Goal: Check status: Check status

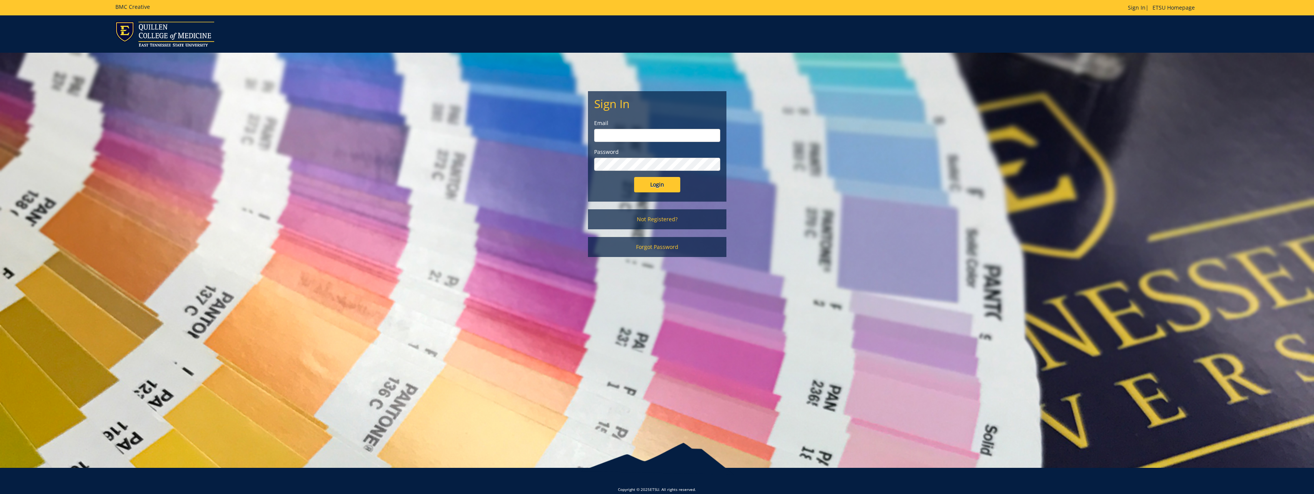
click at [616, 133] on input "email" at bounding box center [657, 135] width 126 height 13
type input "bowlinga@etsu.edu"
click at [657, 178] on input "Login" at bounding box center [657, 184] width 46 height 15
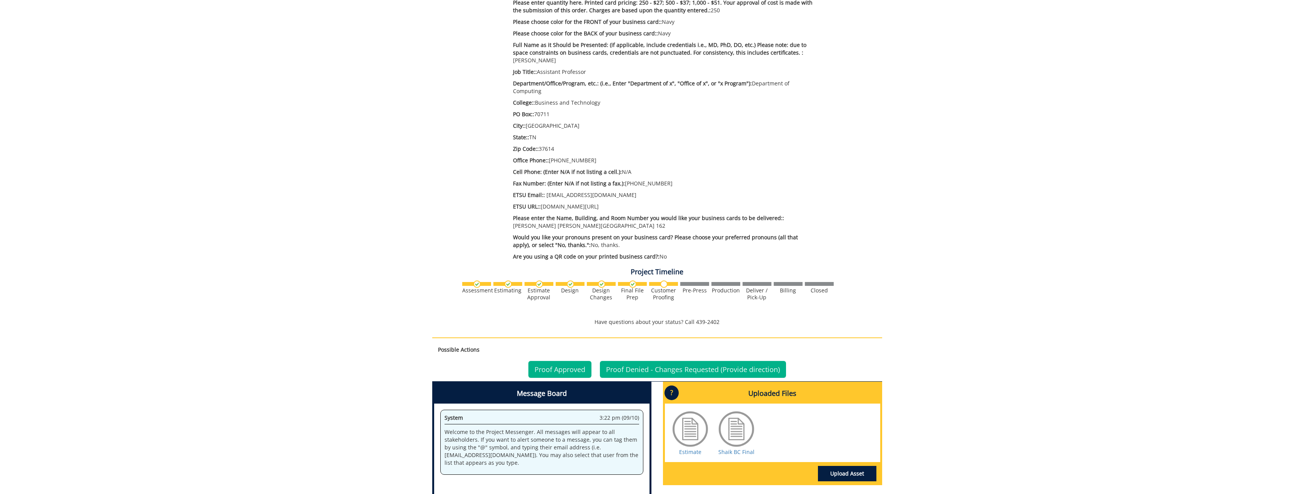
scroll to position [231, 0]
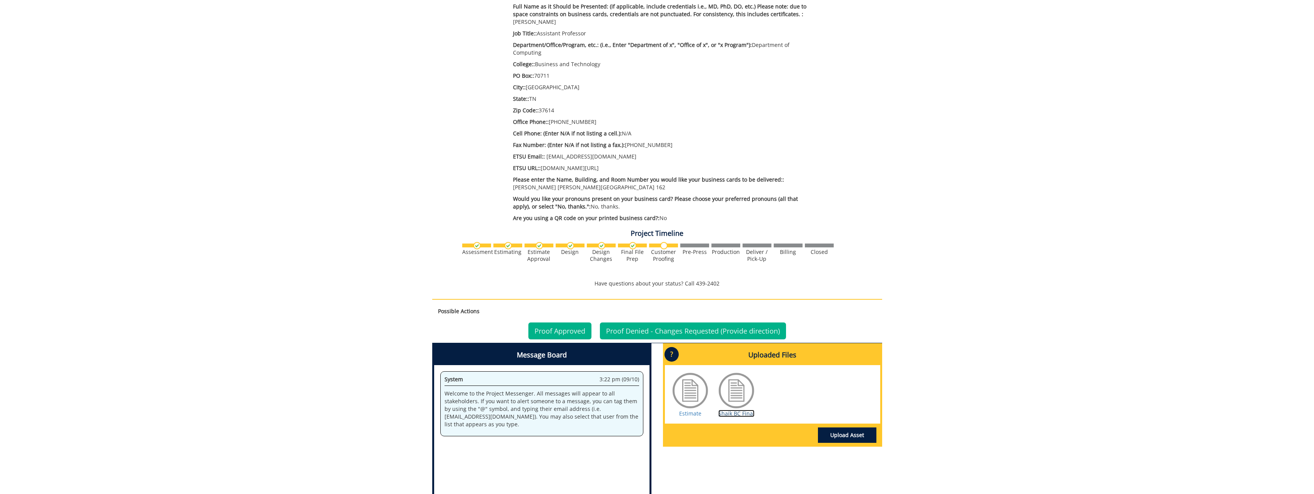
click at [740, 410] on link "Shaik BC Final" at bounding box center [736, 413] width 36 height 7
click at [561, 322] on link "Proof Approved" at bounding box center [559, 330] width 63 height 17
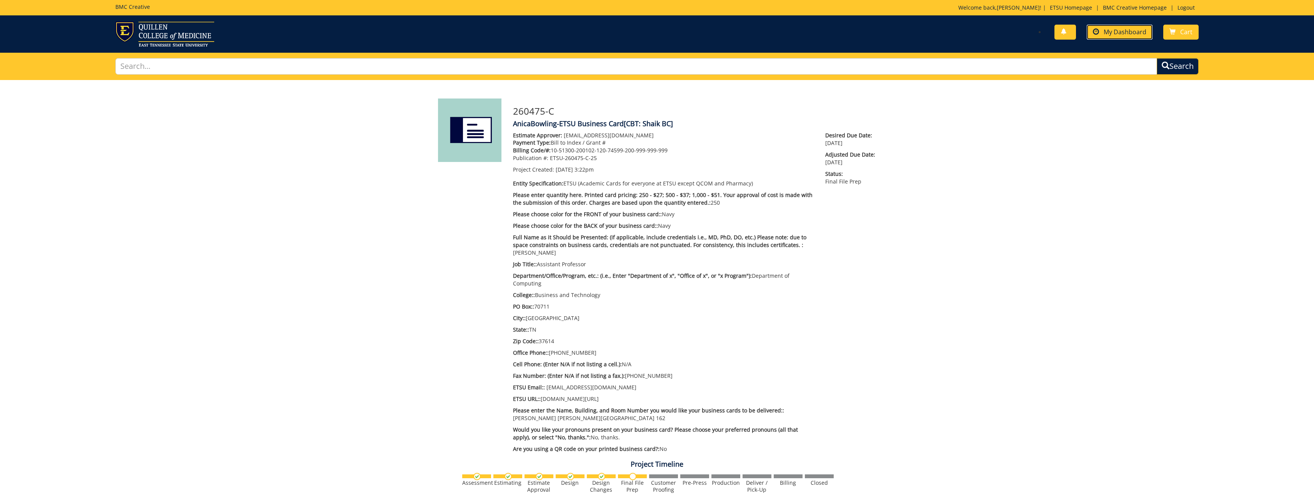
click at [1116, 32] on span "My Dashboard" at bounding box center [1125, 32] width 43 height 8
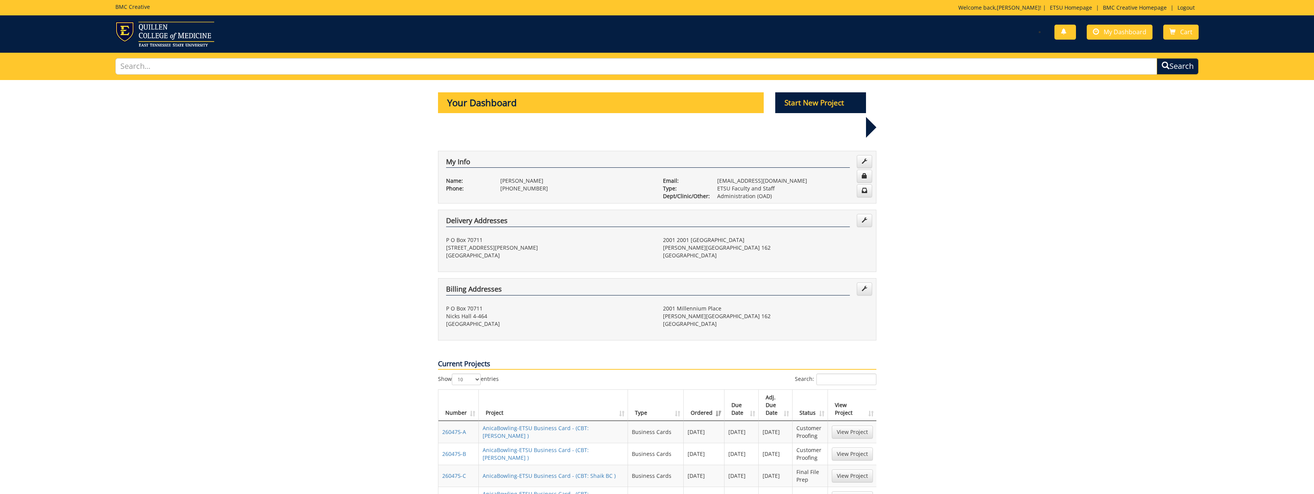
scroll to position [38, 0]
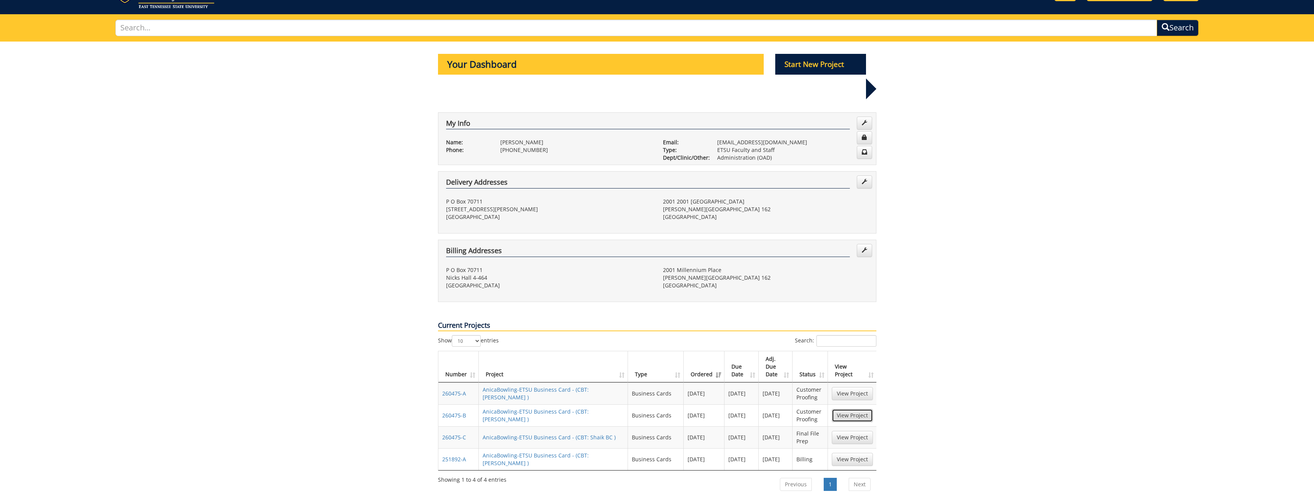
click at [857, 409] on link "View Project" at bounding box center [852, 415] width 41 height 13
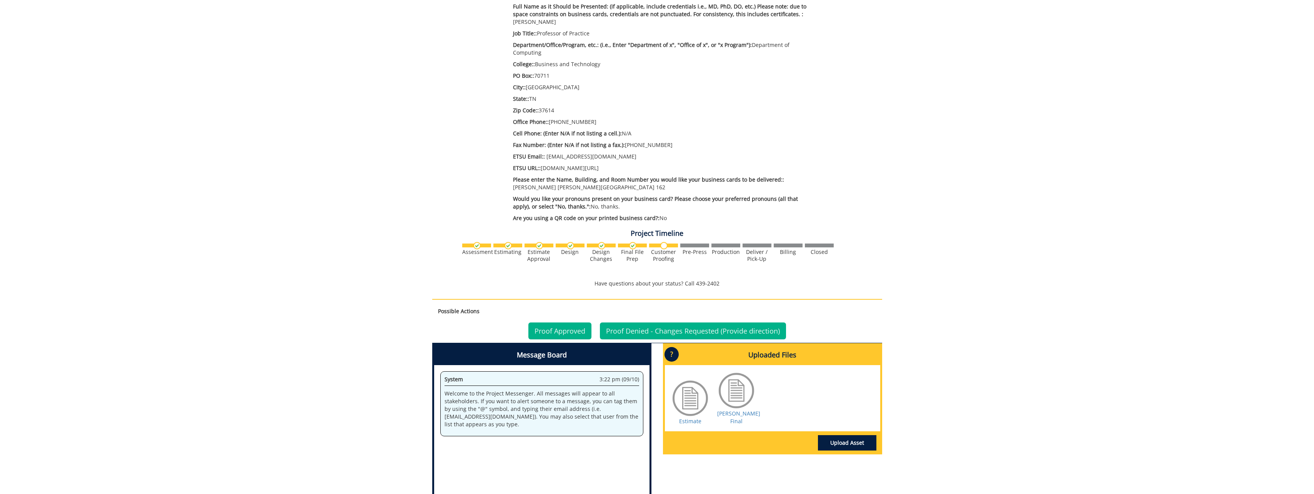
scroll to position [269, 0]
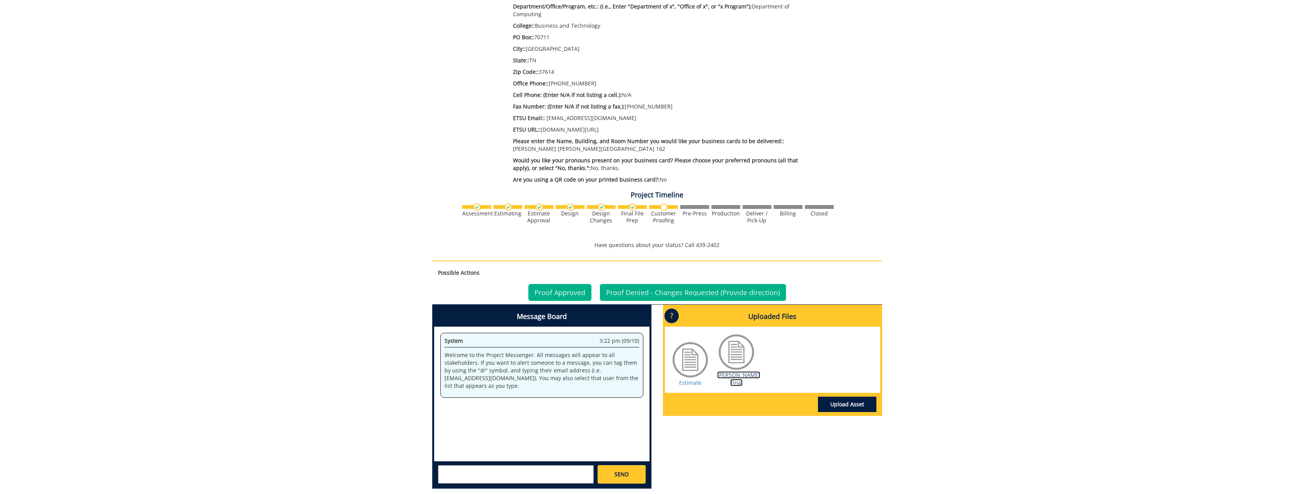
click at [740, 371] on link "[PERSON_NAME] Final" at bounding box center [738, 378] width 43 height 15
click at [545, 284] on link "Proof Approved" at bounding box center [559, 292] width 63 height 17
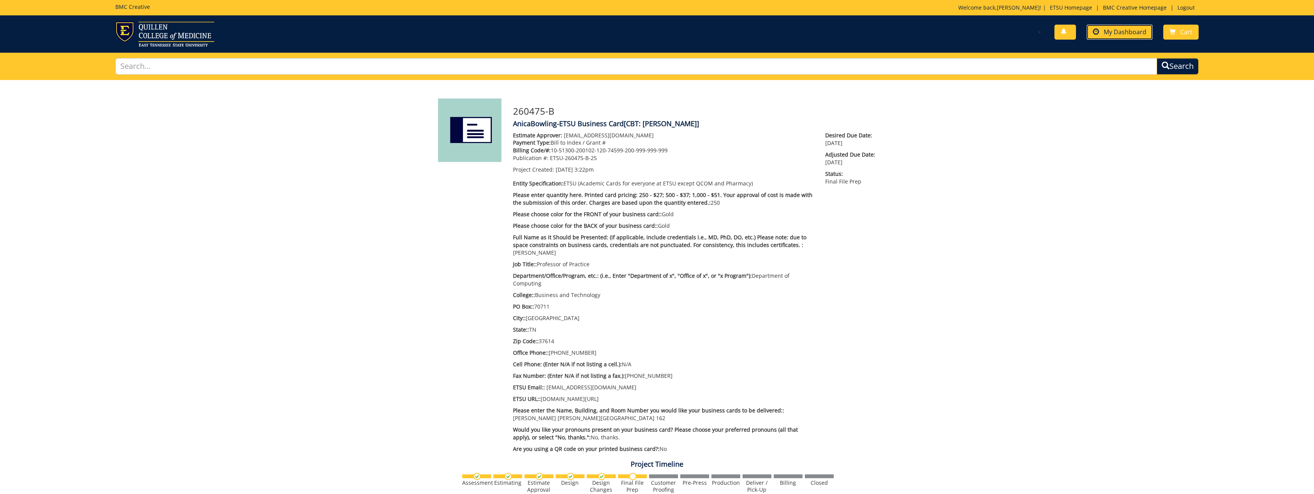
click at [1129, 30] on span "My Dashboard" at bounding box center [1125, 32] width 43 height 8
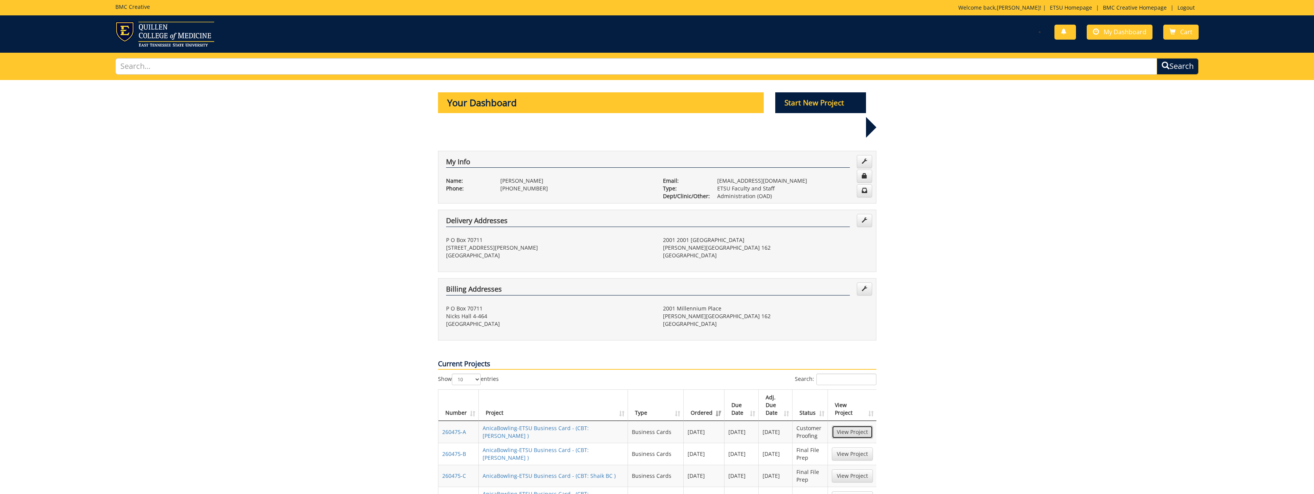
click at [859, 425] on link "View Project" at bounding box center [852, 431] width 41 height 13
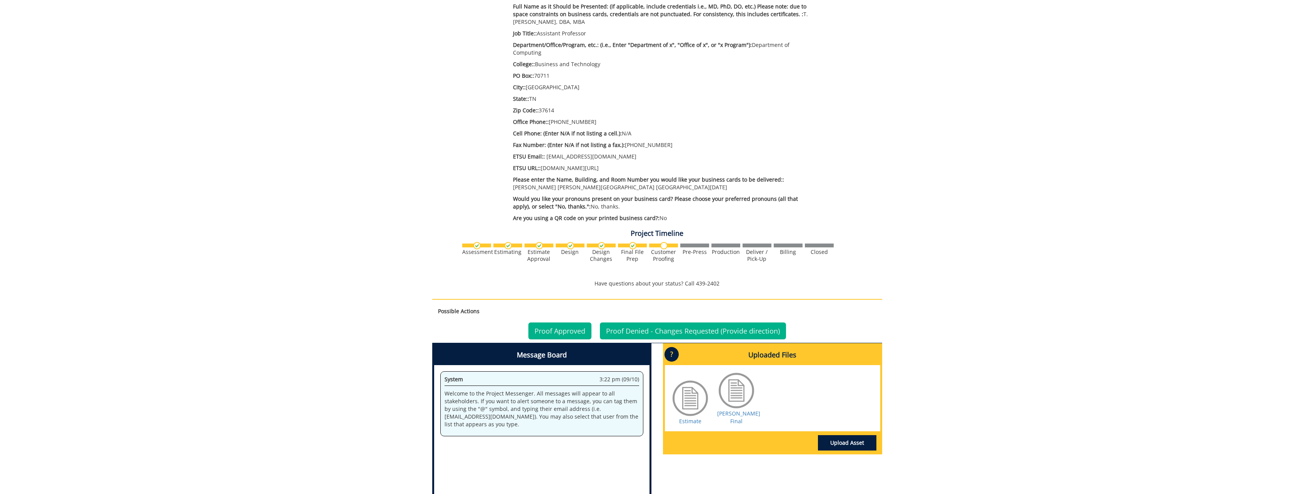
scroll to position [308, 0]
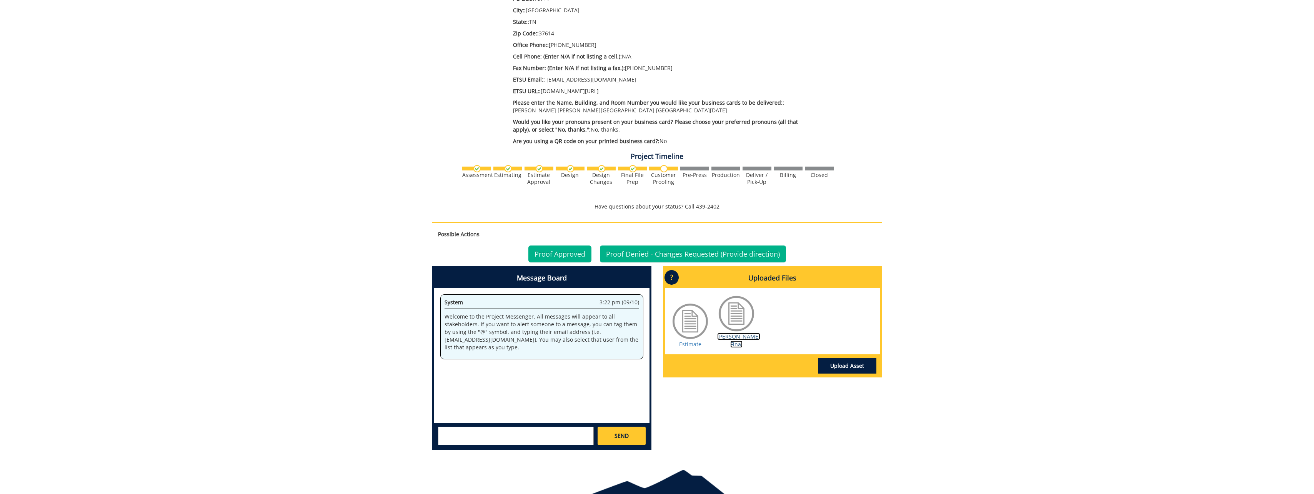
click at [741, 333] on link "Paulk BC Final" at bounding box center [738, 340] width 43 height 15
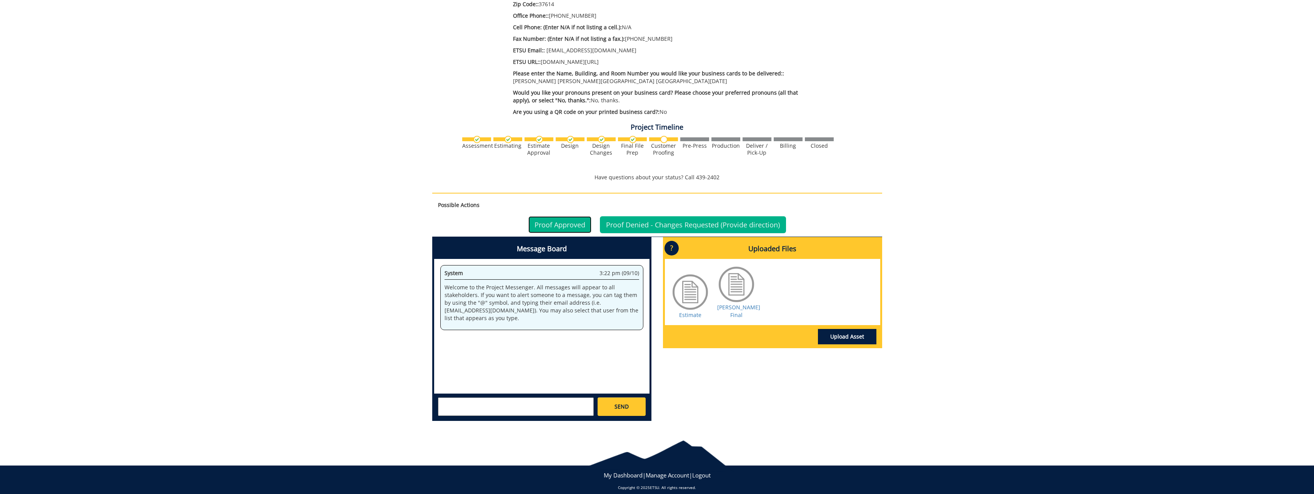
click at [555, 217] on link "Proof Approved" at bounding box center [559, 224] width 63 height 17
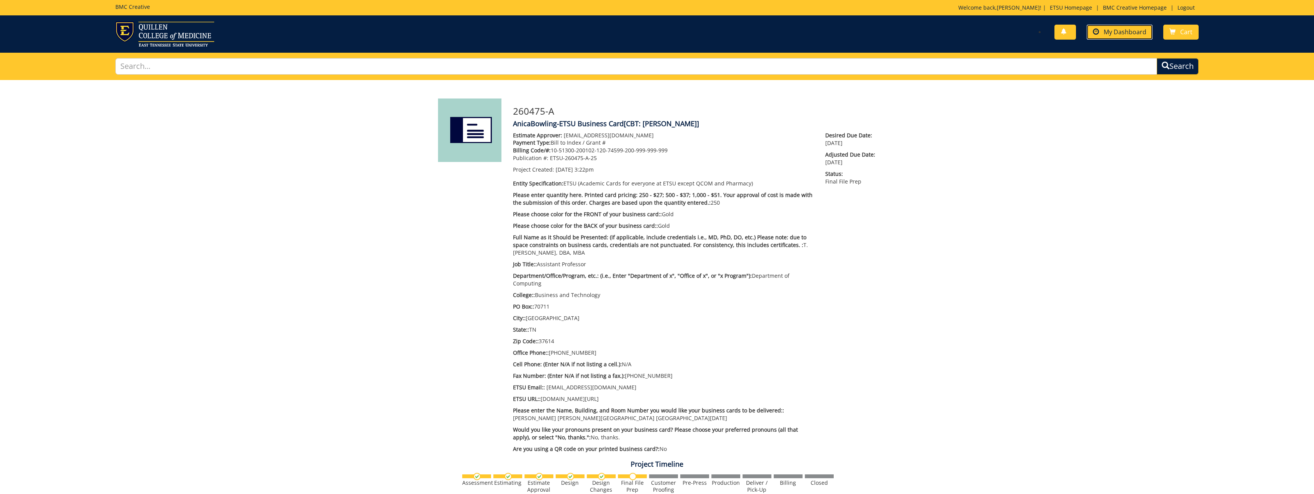
click at [1116, 33] on span "My Dashboard" at bounding box center [1125, 32] width 43 height 8
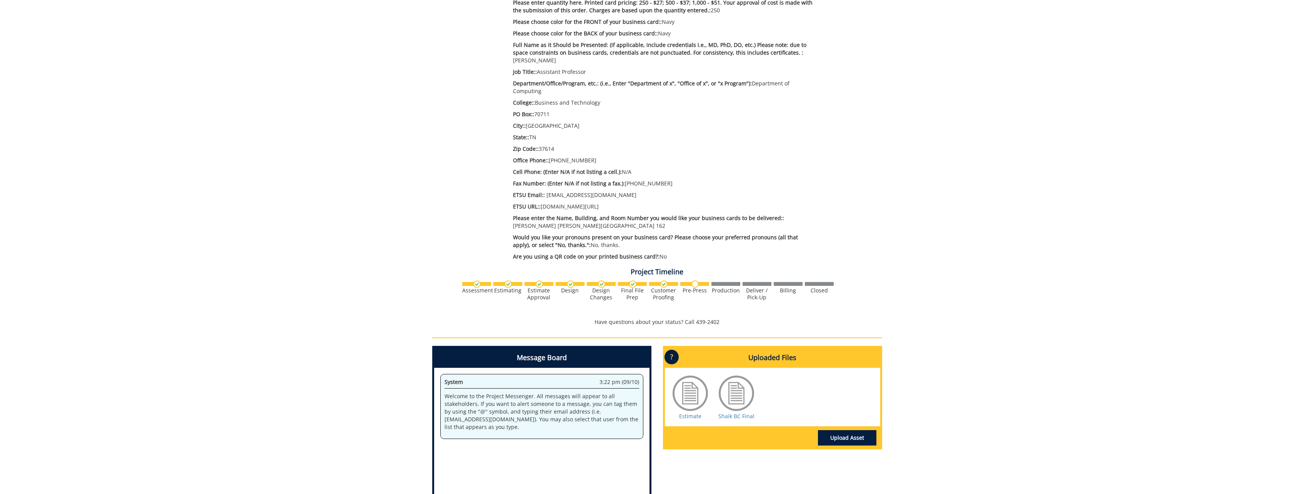
scroll to position [269, 0]
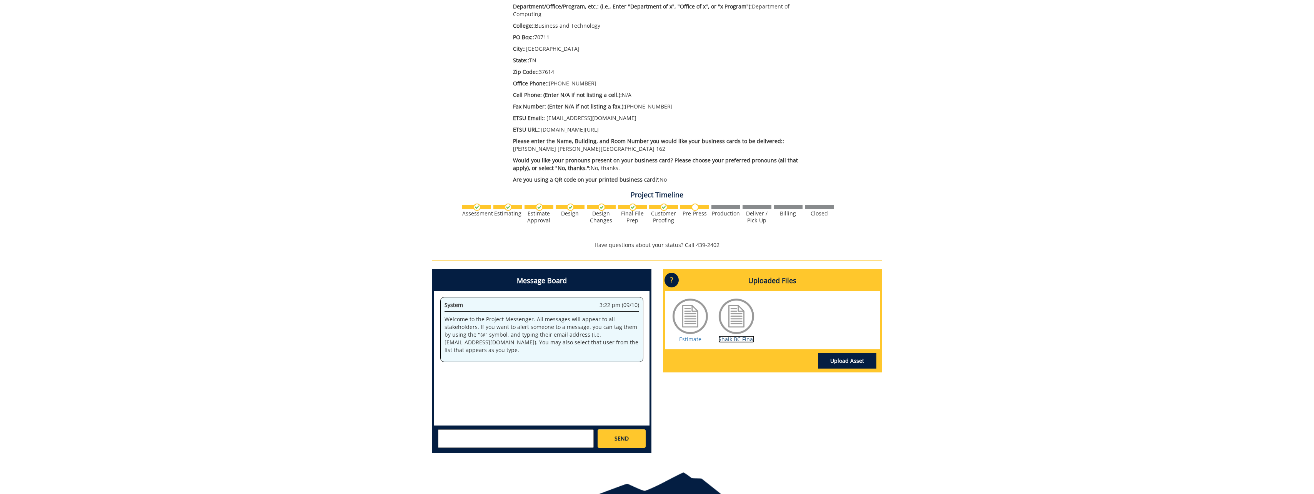
click at [740, 335] on link "Shaik BC Final" at bounding box center [736, 338] width 36 height 7
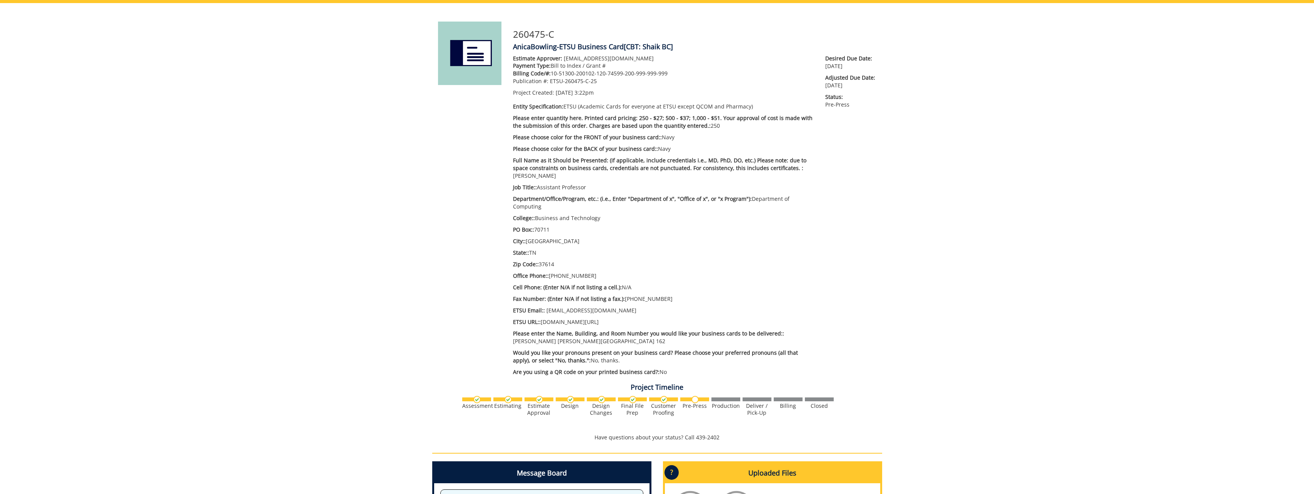
scroll to position [0, 0]
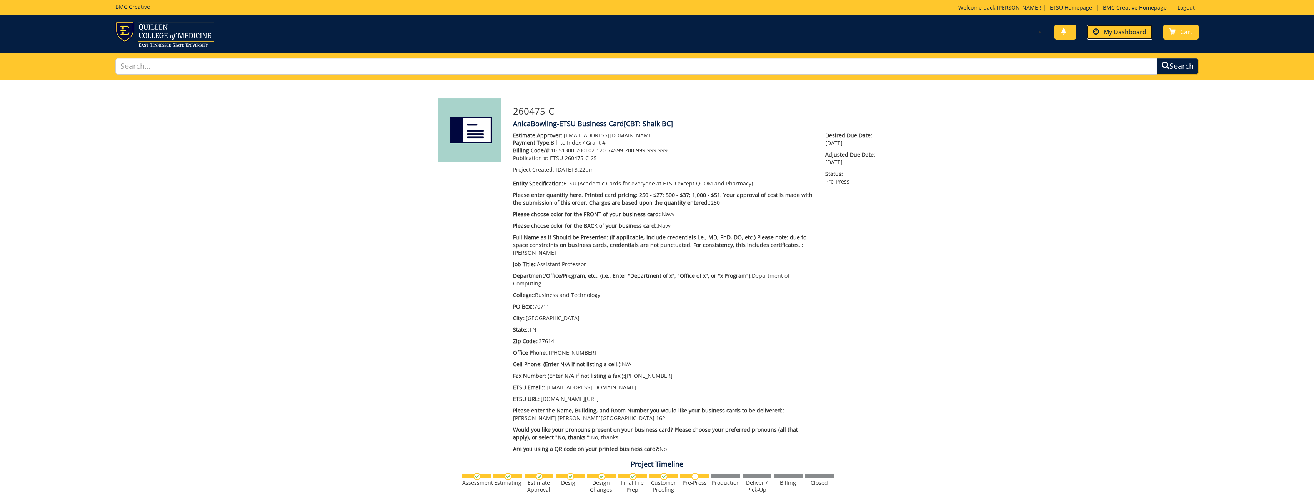
click at [1128, 37] on link "My Dashboard" at bounding box center [1120, 32] width 66 height 15
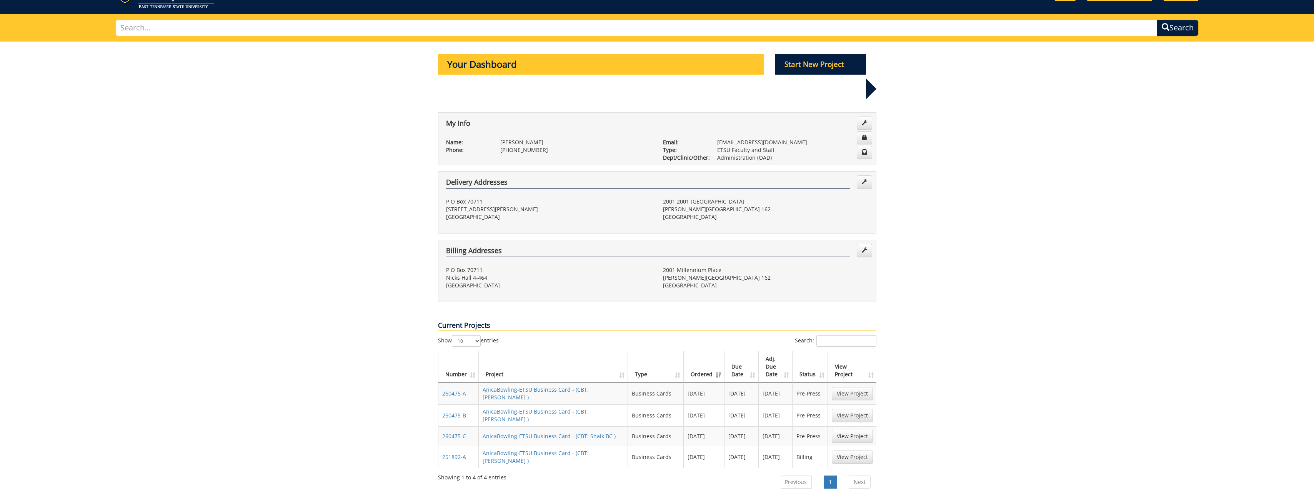
scroll to position [77, 0]
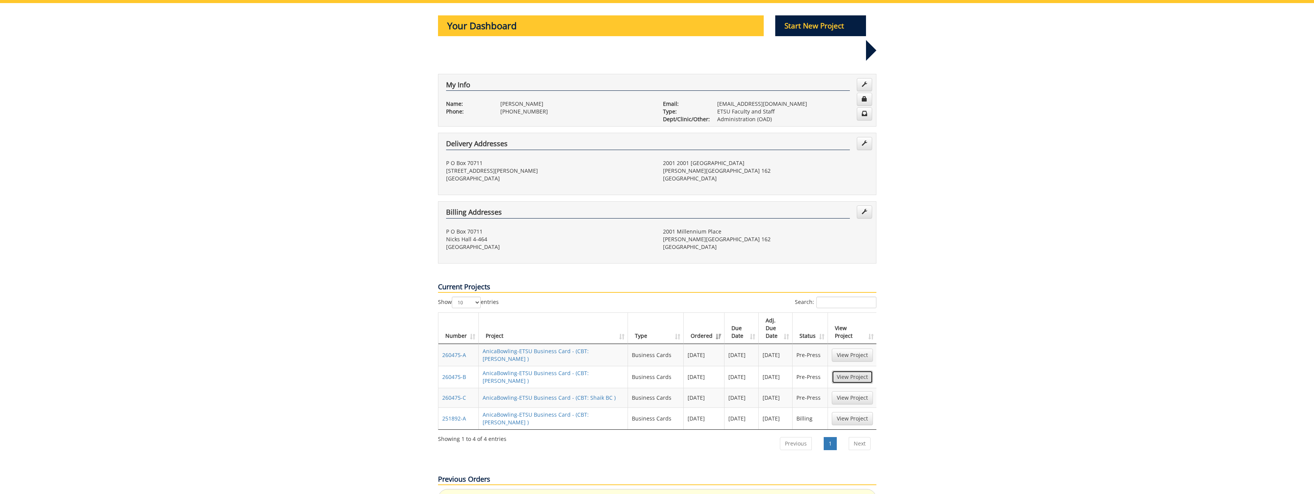
click at [861, 370] on link "View Project" at bounding box center [852, 376] width 41 height 13
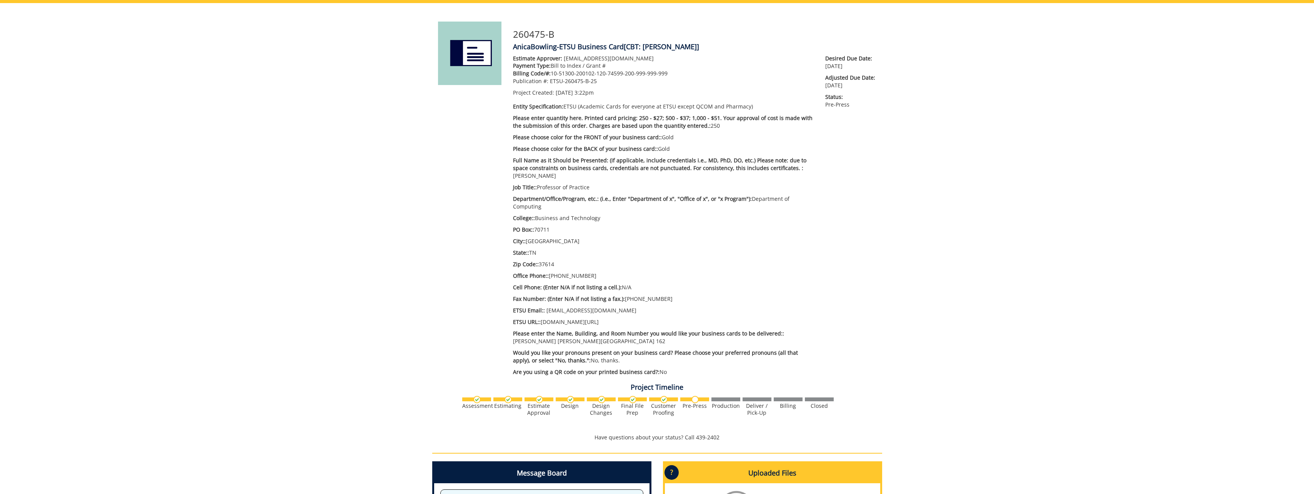
scroll to position [192, 0]
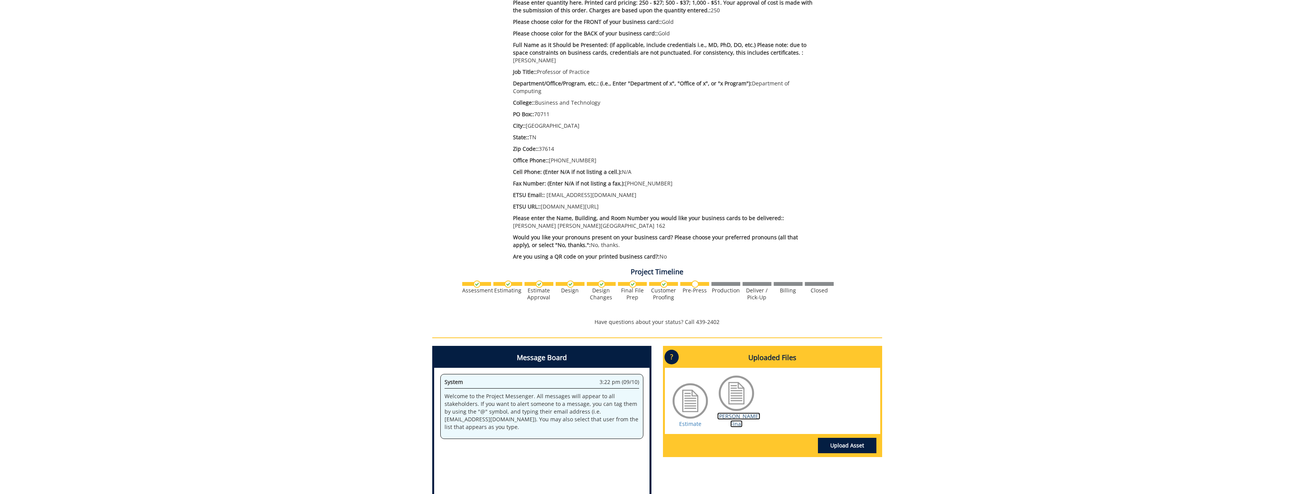
click at [735, 412] on link "Bailey BC Final" at bounding box center [738, 419] width 43 height 15
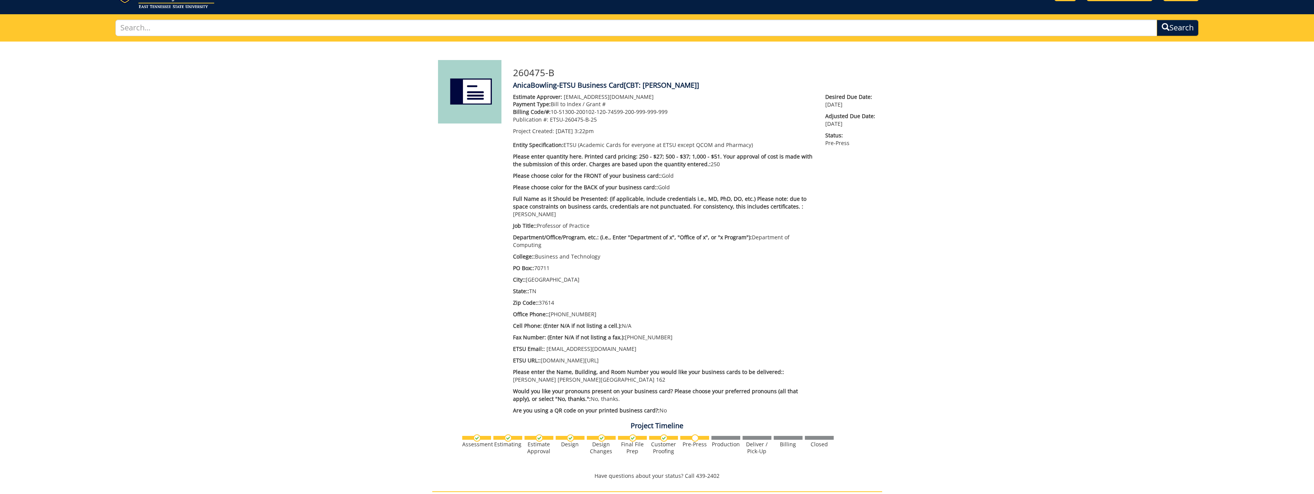
scroll to position [0, 0]
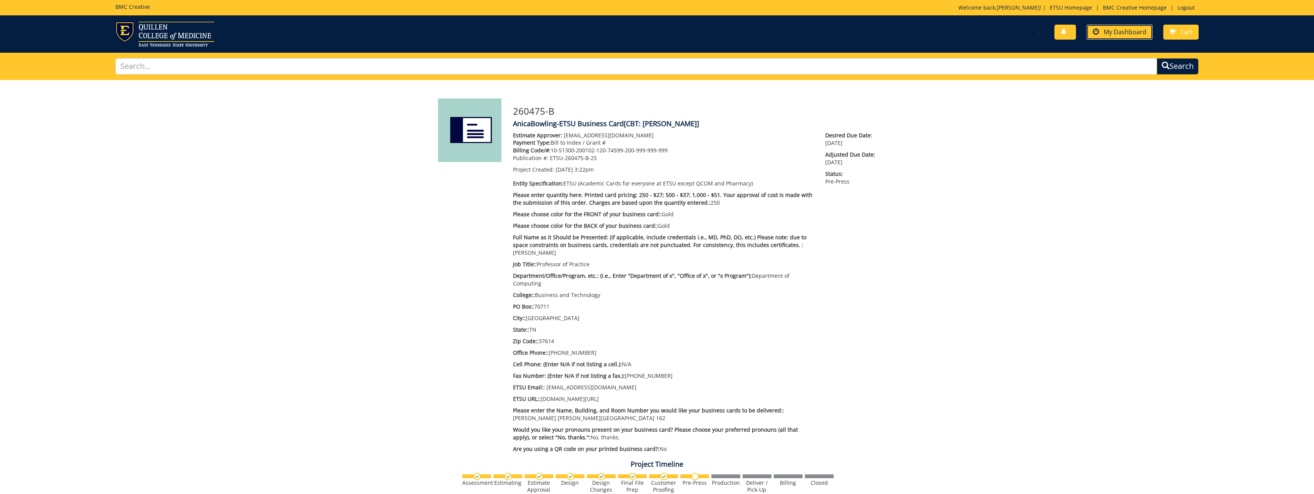
click at [1129, 28] on span "My Dashboard" at bounding box center [1125, 32] width 43 height 8
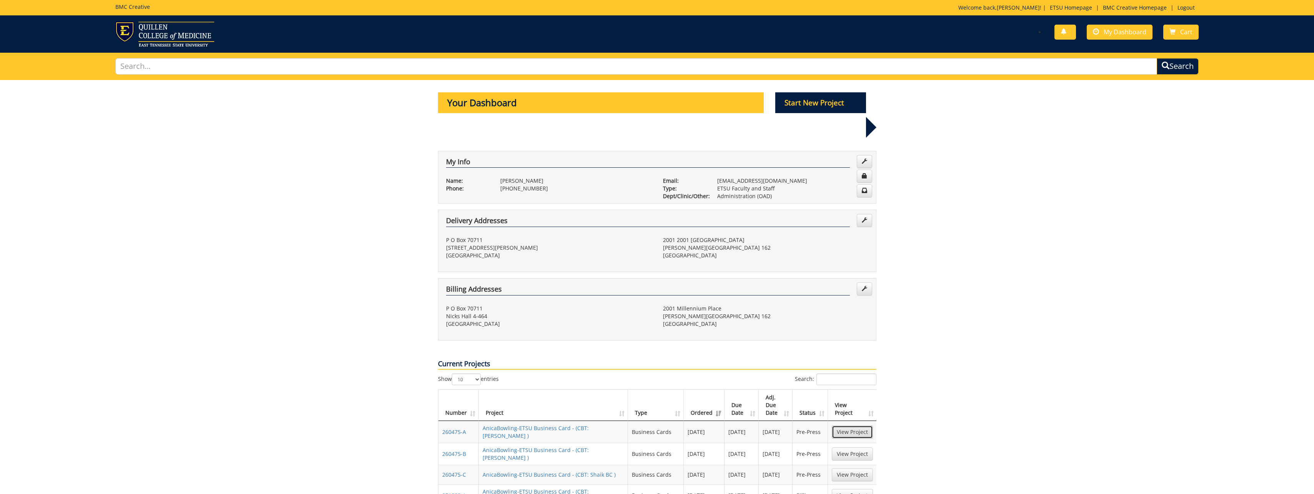
click at [863, 425] on link "View Project" at bounding box center [852, 431] width 41 height 13
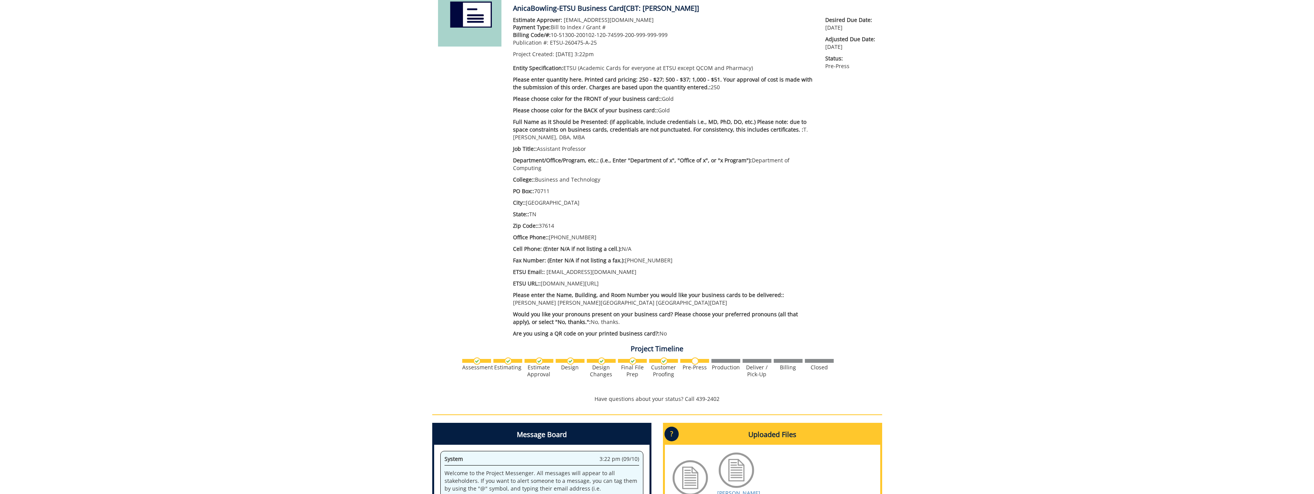
scroll to position [231, 0]
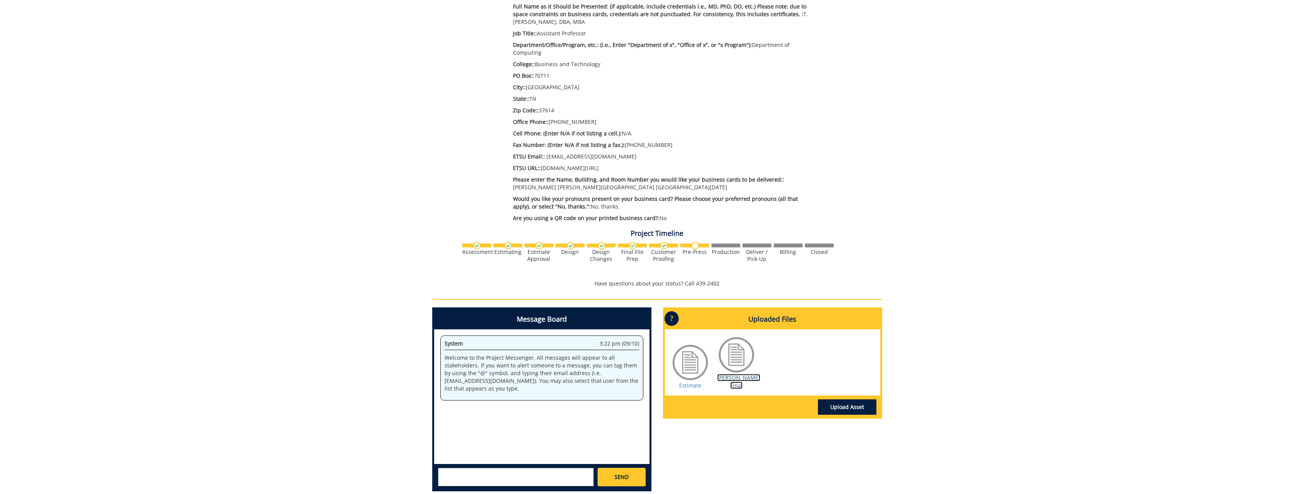
click at [731, 374] on link "[PERSON_NAME] Final" at bounding box center [738, 381] width 43 height 15
